Goal: Information Seeking & Learning: Learn about a topic

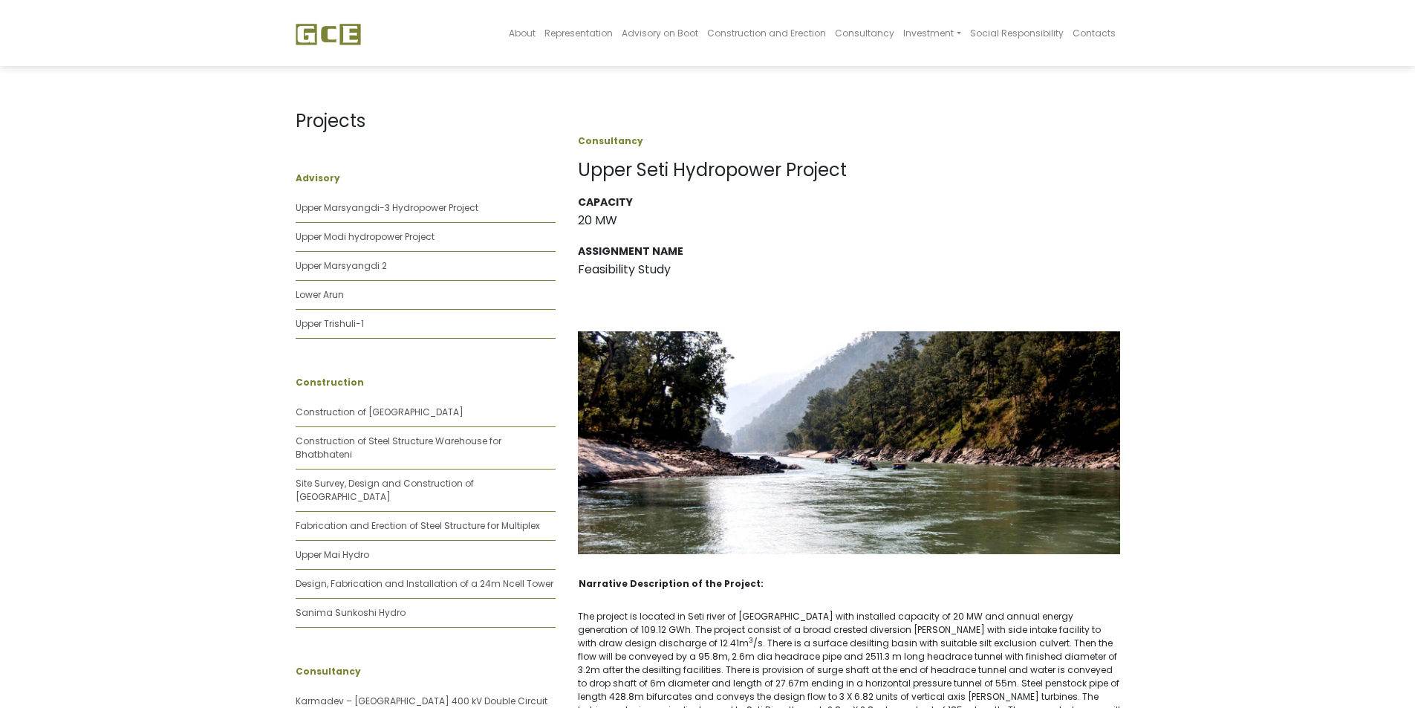
click at [487, 198] on li "Upper Marsyangdi-3 Hydropower Project" at bounding box center [426, 208] width 260 height 29
click at [380, 205] on link "Upper Marsyangdi-3 Hydropower Project" at bounding box center [387, 207] width 183 height 13
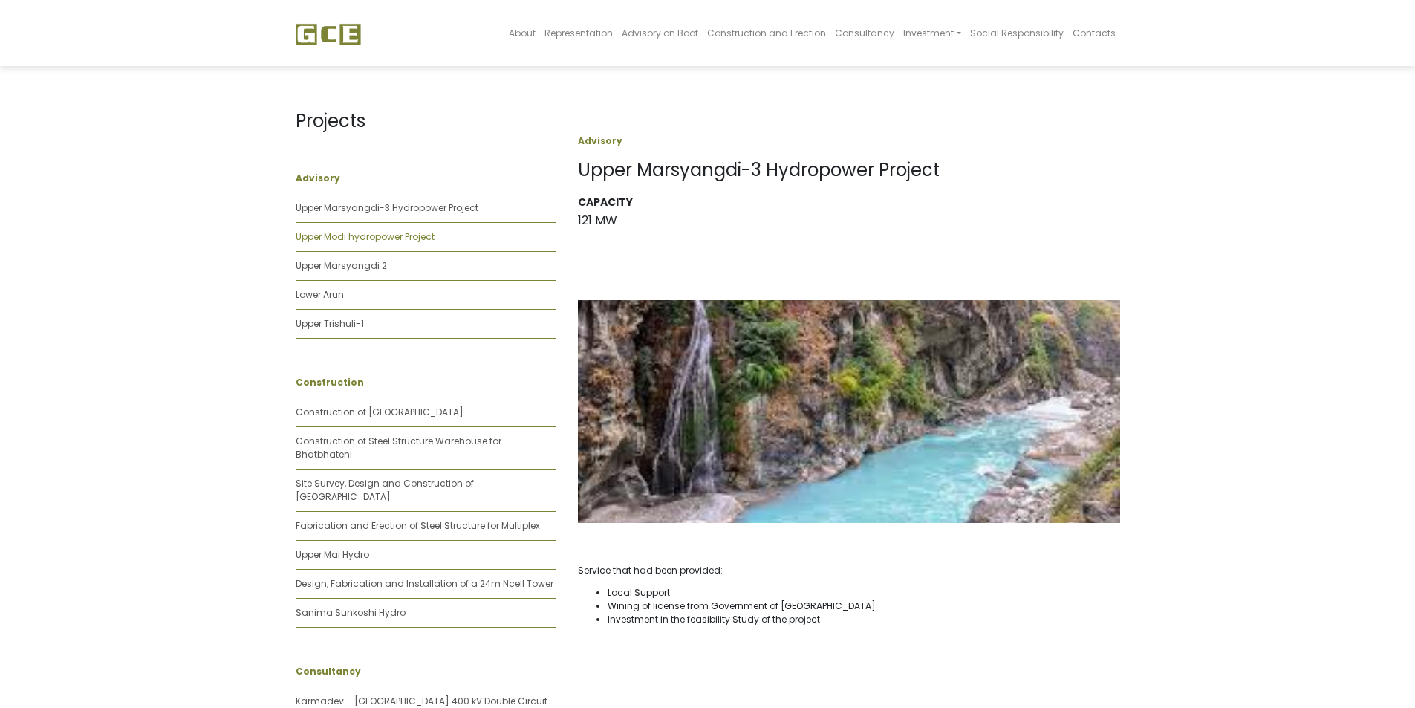
click at [382, 237] on link "Upper Modi hydropower Project" at bounding box center [365, 236] width 139 height 13
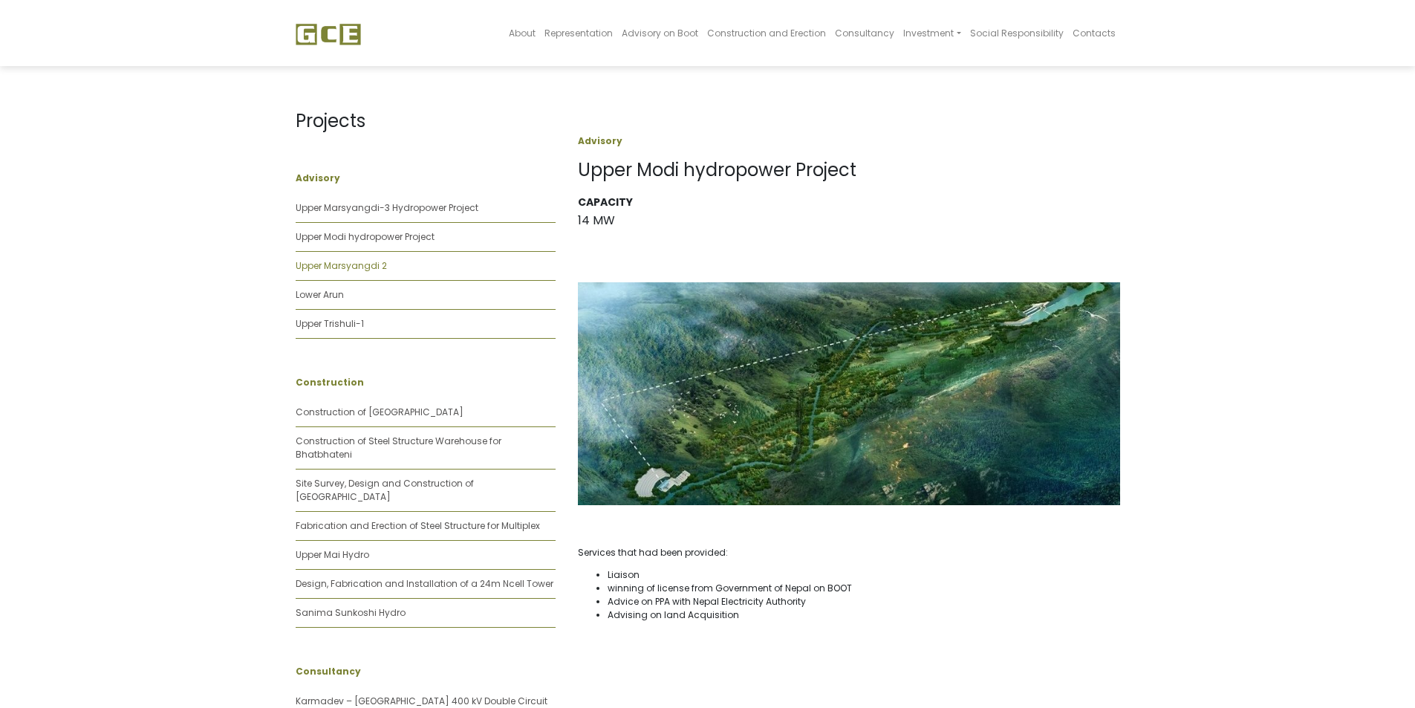
click at [369, 271] on link "Upper Marsyangdi 2" at bounding box center [341, 265] width 91 height 13
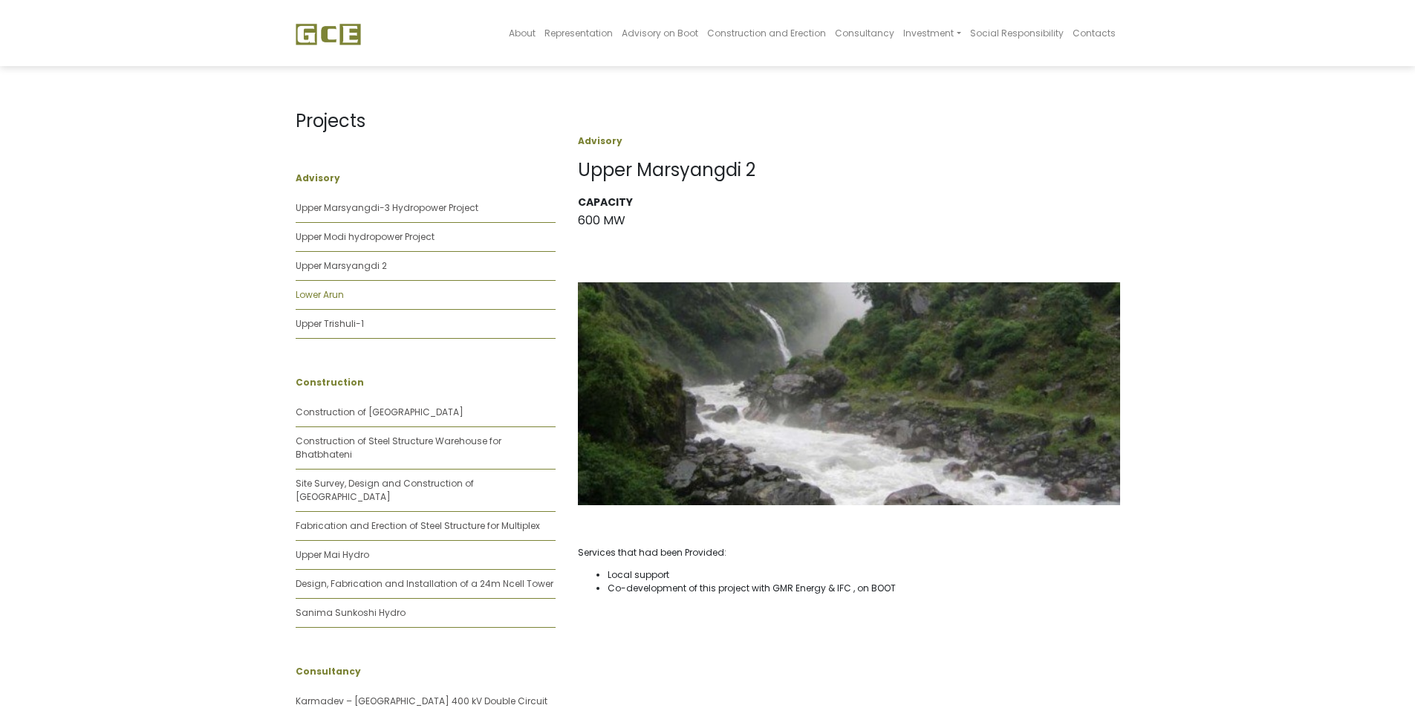
click at [325, 296] on link "Lower Arun" at bounding box center [320, 294] width 48 height 13
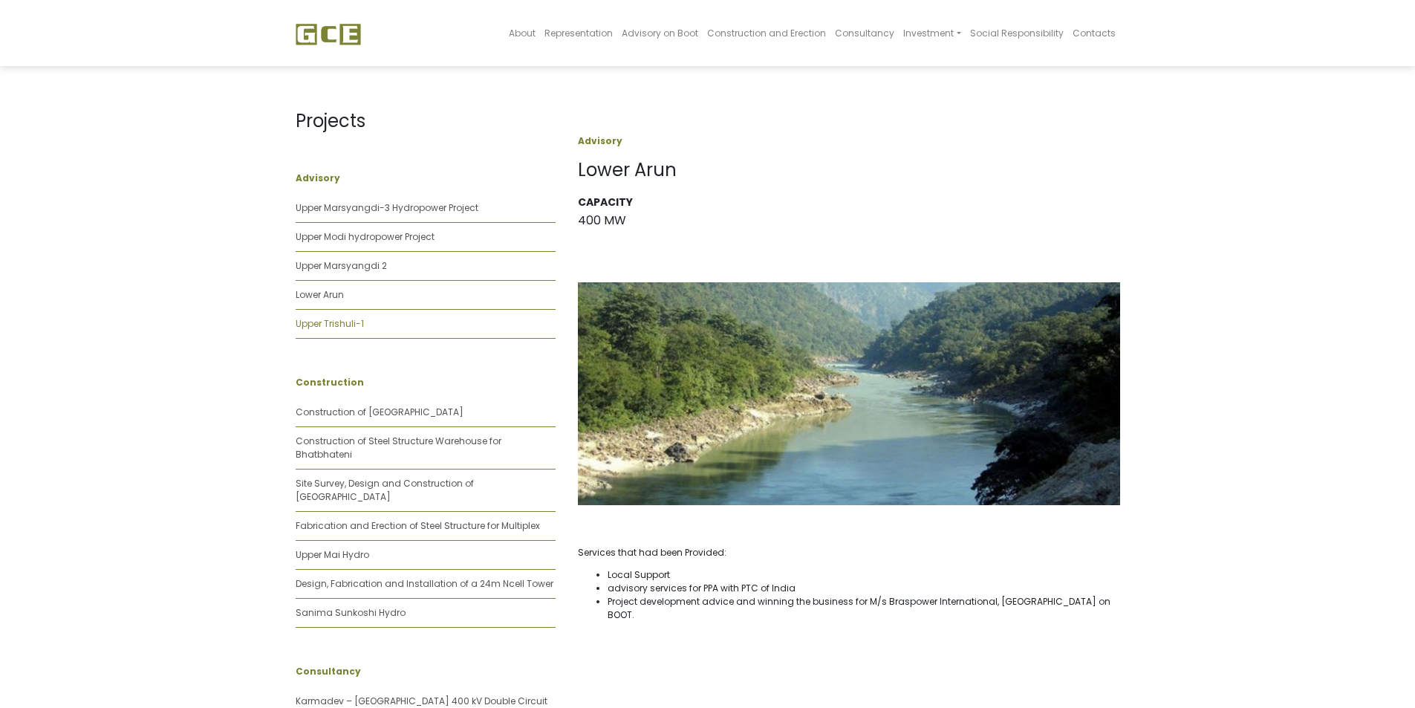
click at [353, 328] on link "Upper Trishuli-1" at bounding box center [330, 323] width 68 height 13
